Goal: Task Accomplishment & Management: Use online tool/utility

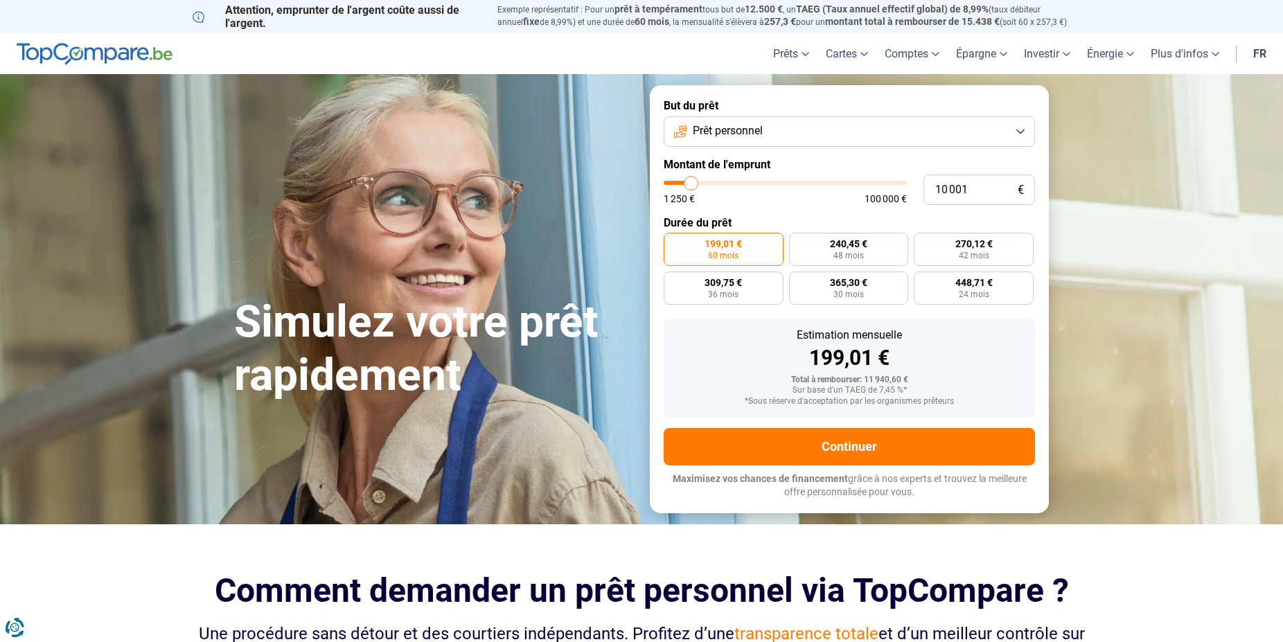
type input "53 250"
type input "53250"
click at [791, 185] on input "range" at bounding box center [785, 183] width 243 height 4
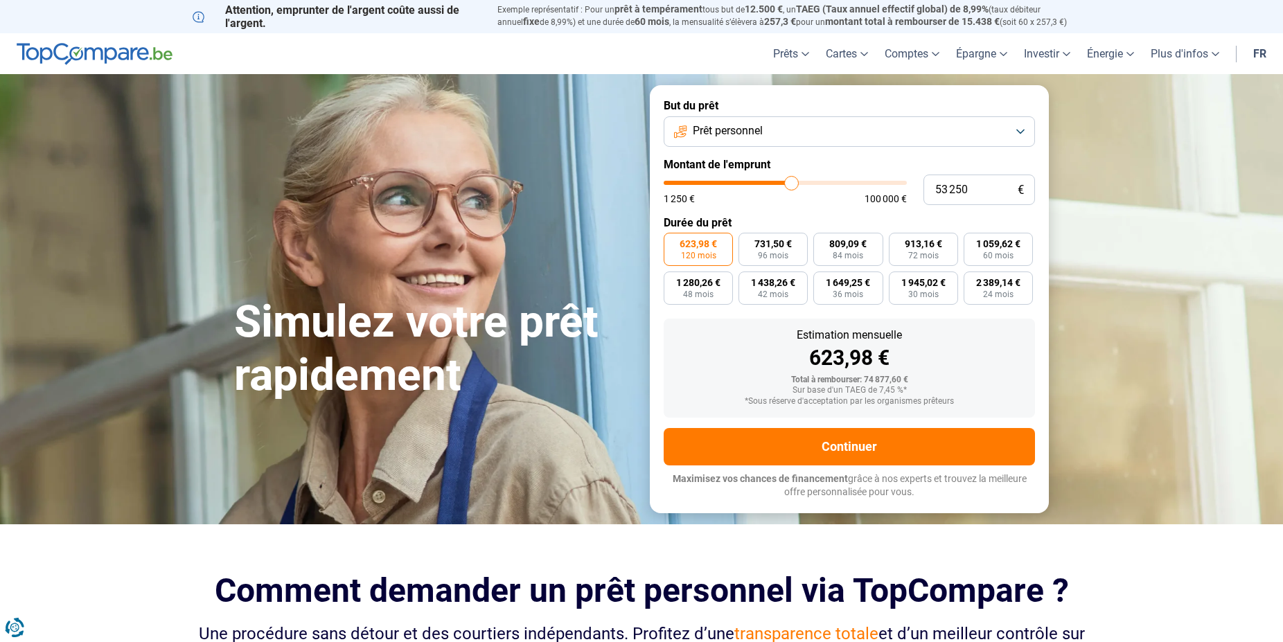
type input "51 250"
type input "51250"
click at [787, 185] on input "range" at bounding box center [785, 183] width 243 height 4
type input "50 250"
type input "50250"
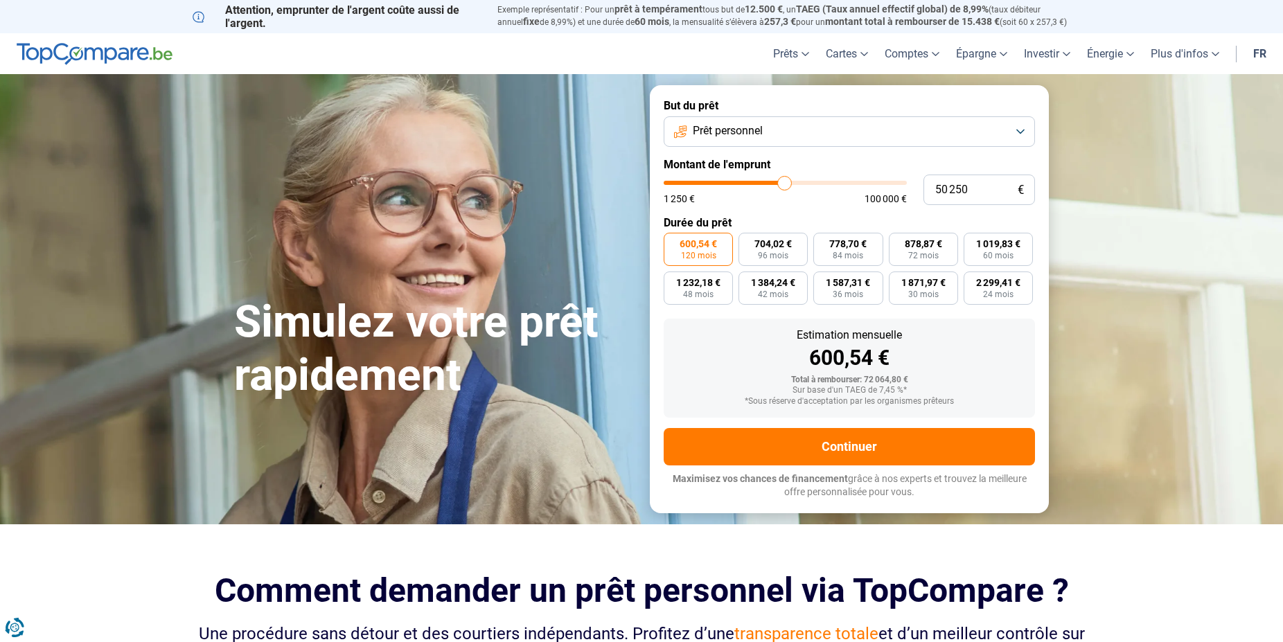
click at [784, 184] on input "range" at bounding box center [785, 183] width 243 height 4
type input "49 250"
type input "49250"
click at [782, 184] on input "range" at bounding box center [785, 183] width 243 height 4
type input "50 250"
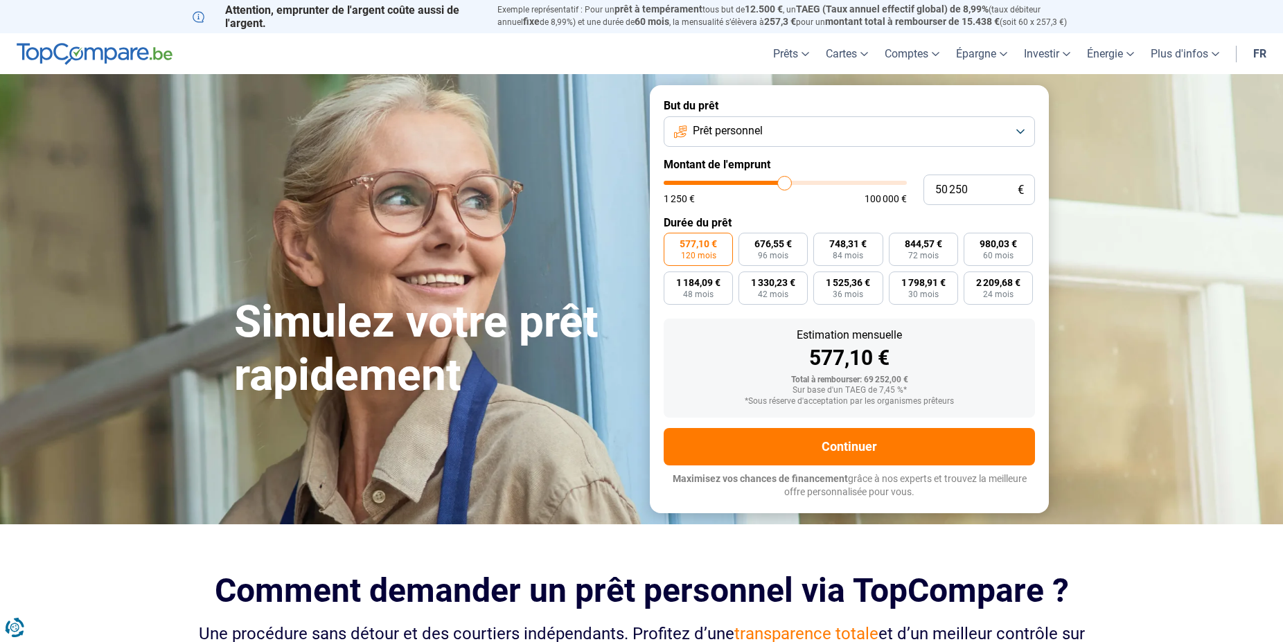
type input "50250"
click at [784, 184] on input "range" at bounding box center [785, 183] width 243 height 4
click at [972, 186] on input "50 250" at bounding box center [979, 190] width 112 height 30
type input "5 025"
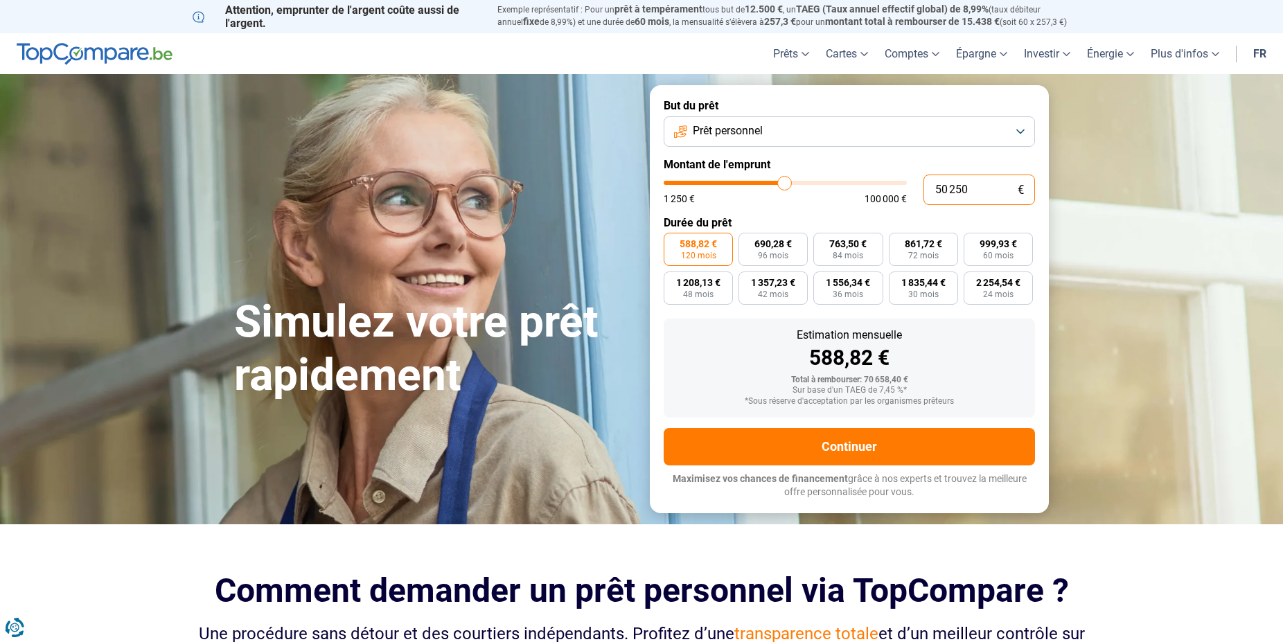
type input "5000"
type input "502"
type input "1250"
type input "50"
type input "1250"
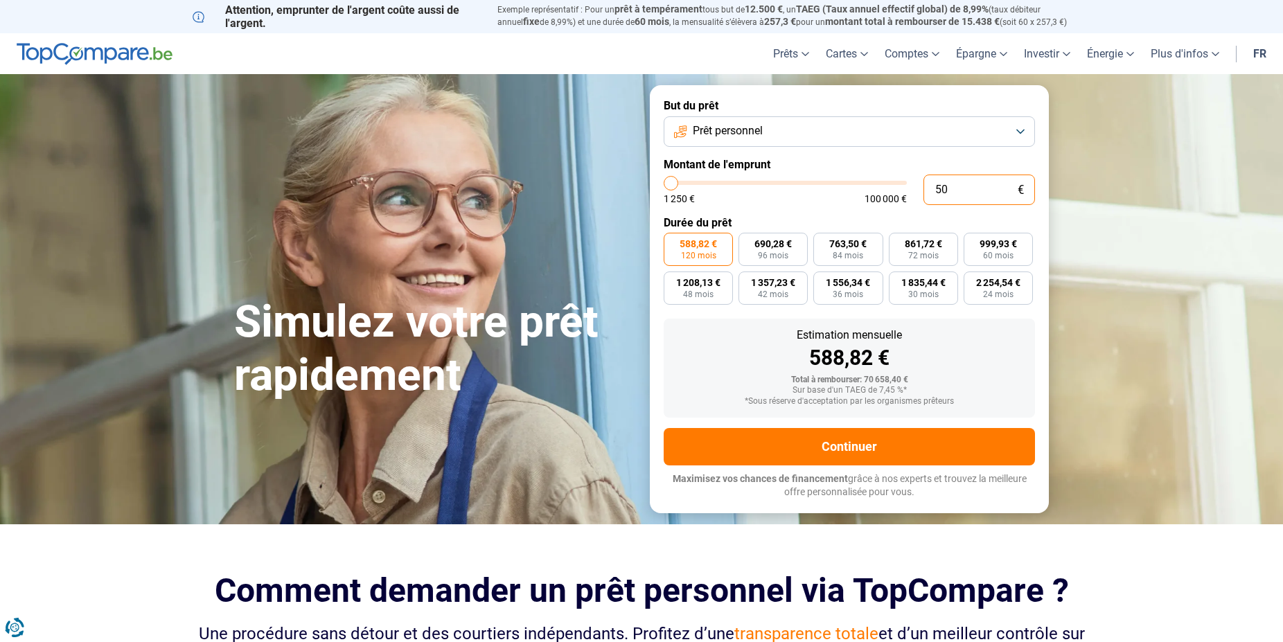
type input "500"
type input "1250"
type input "5 000"
type input "5000"
type input "50 000"
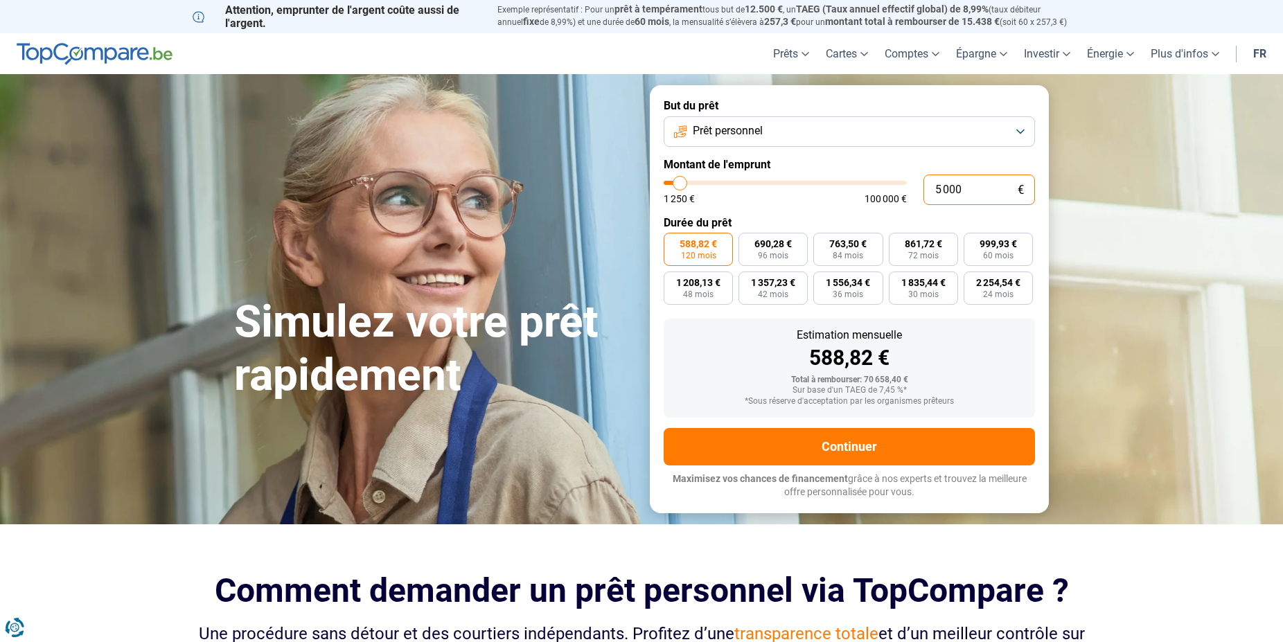
type input "50000"
type input "50 000"
